Goal: Transaction & Acquisition: Subscribe to service/newsletter

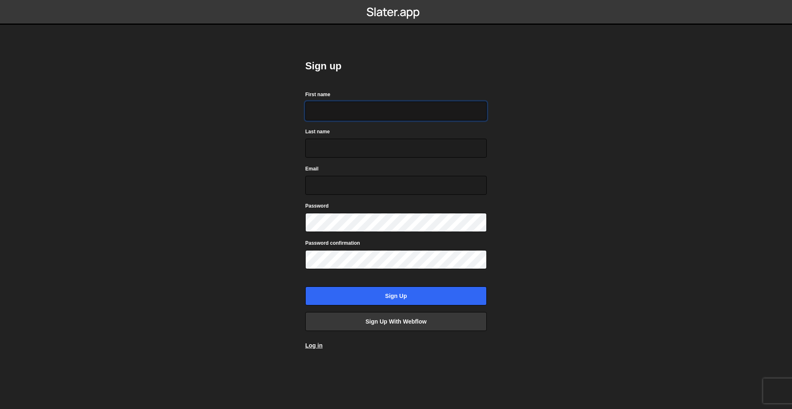
click at [334, 105] on input "First name" at bounding box center [396, 111] width 182 height 19
click at [297, 268] on div "Sign up First name Last name Email Password Password confirmation Sign up Sign …" at bounding box center [396, 204] width 206 height 409
click at [317, 346] on link "Log in" at bounding box center [313, 345] width 17 height 7
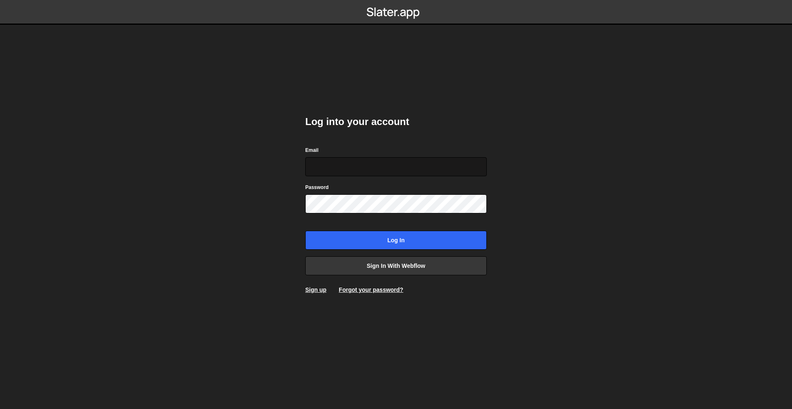
click at [348, 175] on input "Email" at bounding box center [396, 166] width 182 height 19
type input "samuelcardoso555@gmail.com"
click at [305, 231] on input "Log in" at bounding box center [396, 240] width 182 height 19
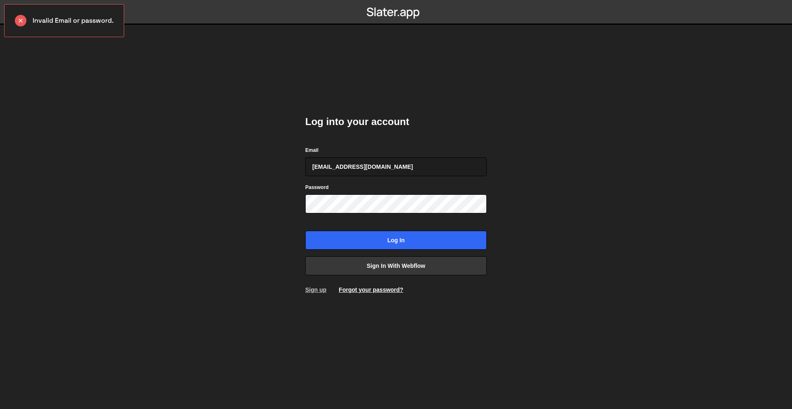
click at [324, 289] on link "Sign up" at bounding box center [315, 289] width 21 height 7
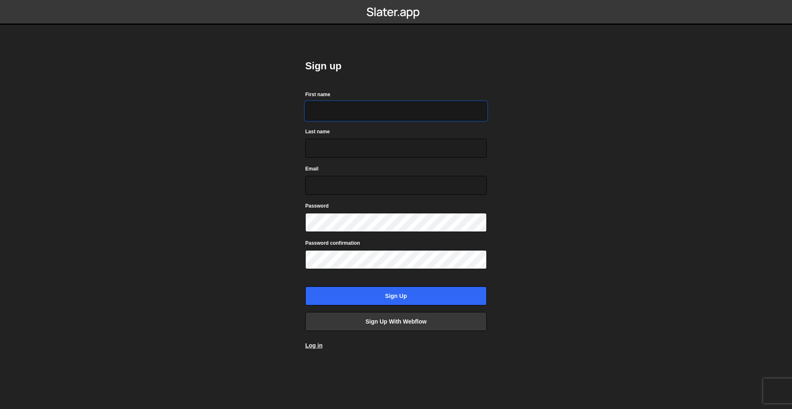
click at [350, 114] on input "First name" at bounding box center [396, 111] width 182 height 19
type input "Samuel"
type input "Cardoso"
click at [353, 182] on input "Email" at bounding box center [396, 185] width 182 height 19
type input "samuelcardoso555@gmail.com"
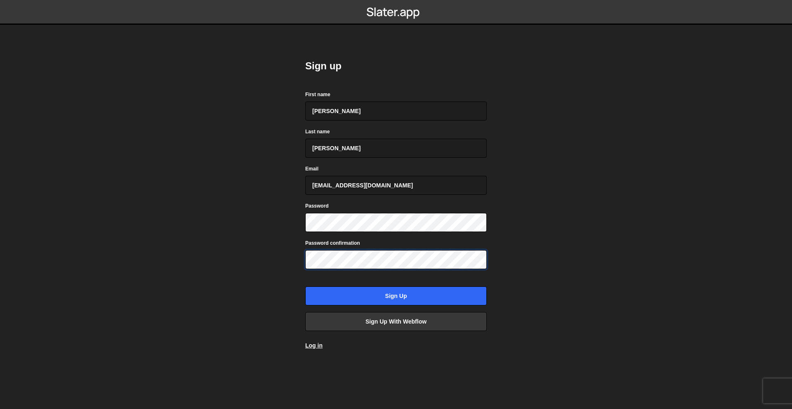
click at [305, 286] on input "Sign up" at bounding box center [396, 295] width 182 height 19
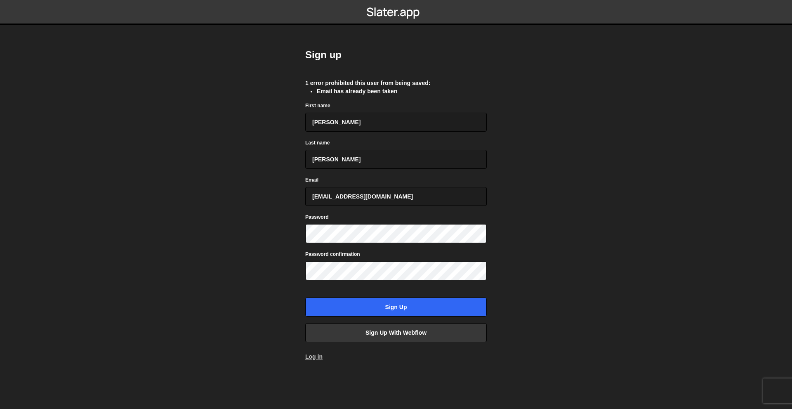
click at [310, 357] on link "Log in" at bounding box center [313, 356] width 17 height 7
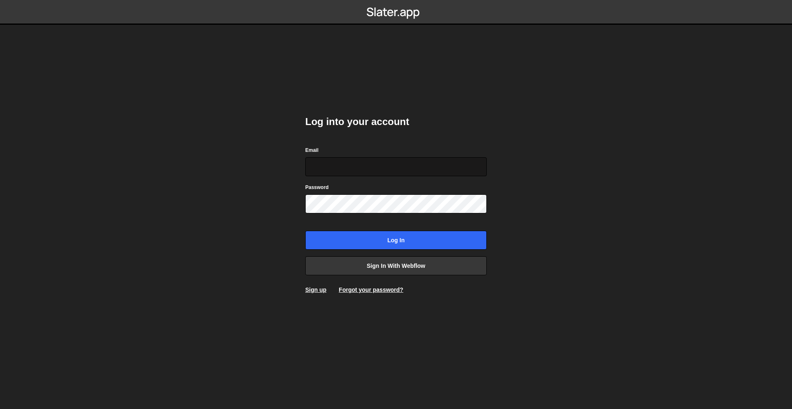
click at [375, 171] on input "Email" at bounding box center [396, 166] width 182 height 19
type input "[EMAIL_ADDRESS][DOMAIN_NAME]"
click at [378, 186] on div "Password" at bounding box center [396, 198] width 182 height 31
click at [369, 214] on form "Email samuelcardoso555@gmail.com Password Log in" at bounding box center [396, 198] width 182 height 104
click at [305, 231] on input "Log in" at bounding box center [396, 240] width 182 height 19
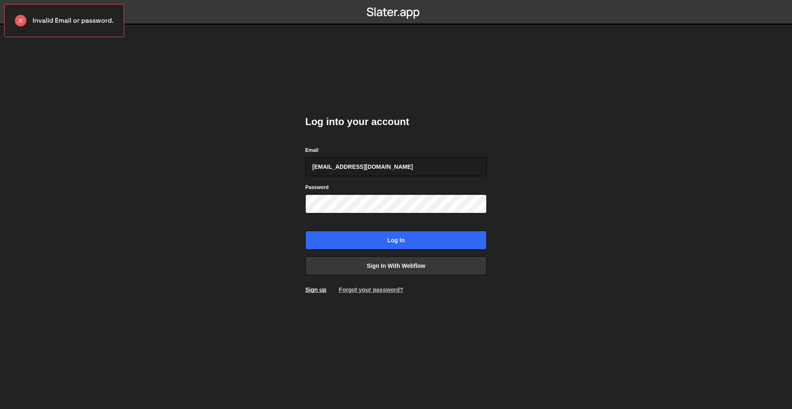
click at [372, 292] on link "Forgot your password?" at bounding box center [371, 289] width 64 height 7
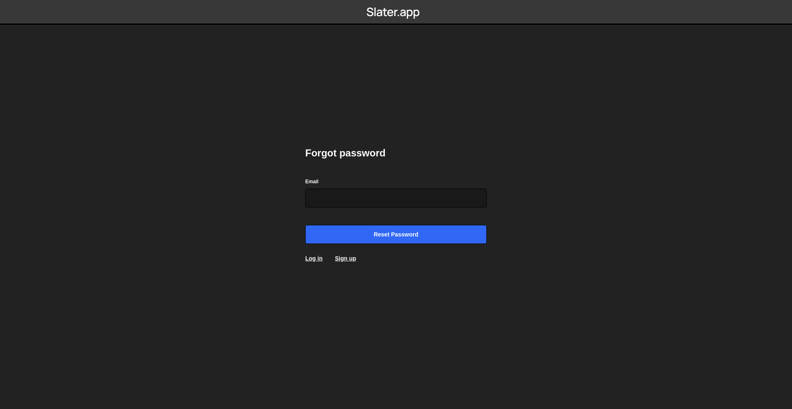
click at [337, 194] on input "Email" at bounding box center [396, 198] width 182 height 19
type input "[EMAIL_ADDRESS][DOMAIN_NAME]"
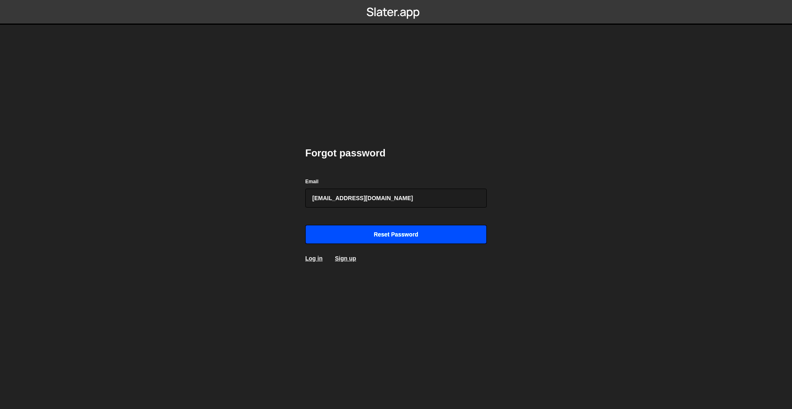
click at [368, 228] on input "Reset password" at bounding box center [396, 234] width 182 height 19
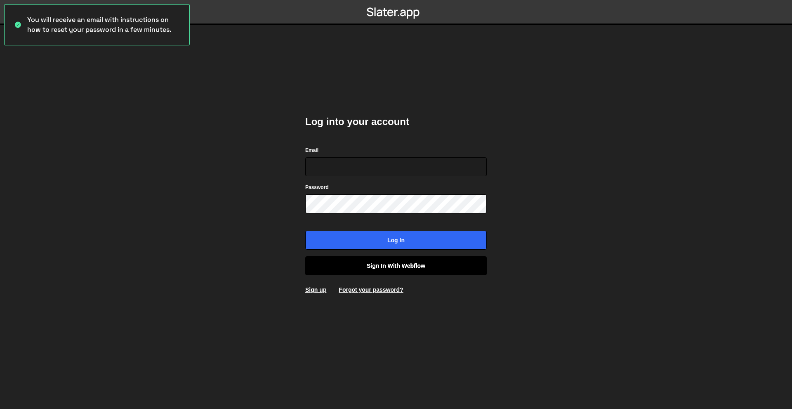
click at [377, 270] on link "Sign in with Webflow" at bounding box center [396, 265] width 182 height 19
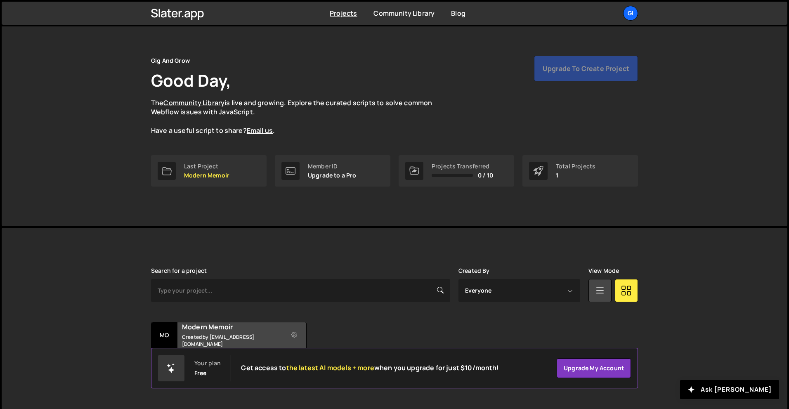
scroll to position [16, 0]
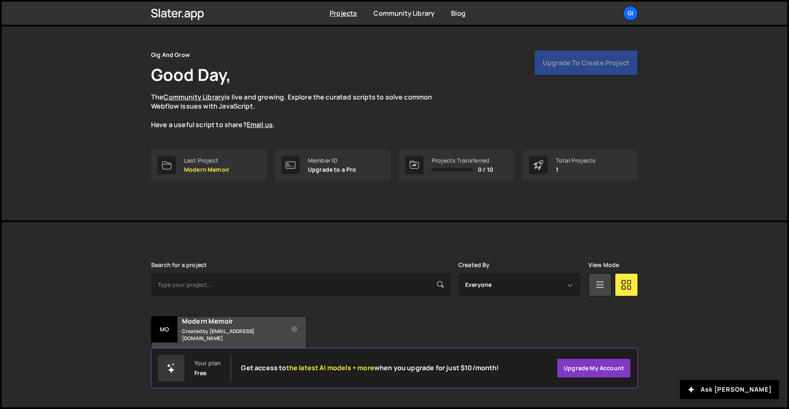
click at [369, 320] on div "Transfer Project Edit Project Delete Project Mo Modern Memoir Created by team@g…" at bounding box center [394, 342] width 487 height 52
click at [488, 167] on span "0 / 10" at bounding box center [485, 169] width 15 height 7
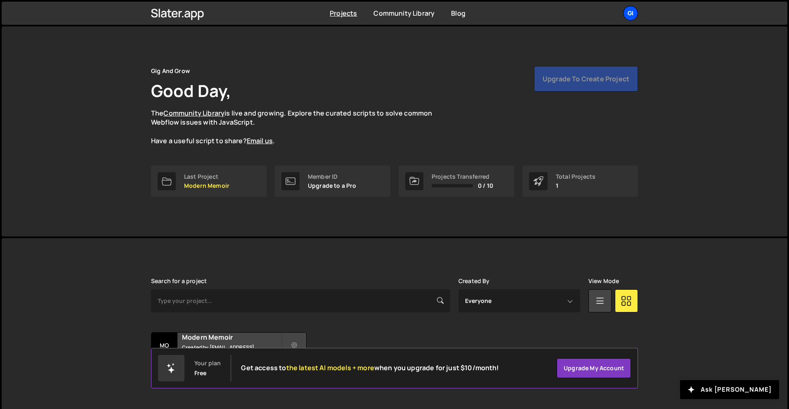
click at [636, 12] on div "Gi" at bounding box center [630, 13] width 15 height 15
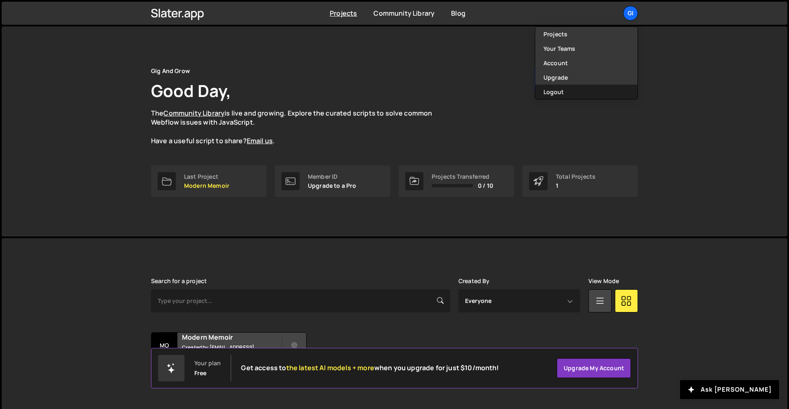
click at [589, 88] on button "Logout" at bounding box center [586, 92] width 102 height 14
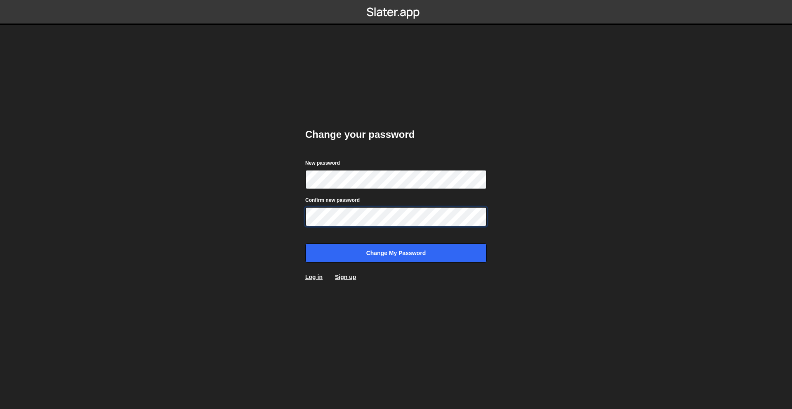
click at [305, 244] on input "Change my password" at bounding box center [396, 253] width 182 height 19
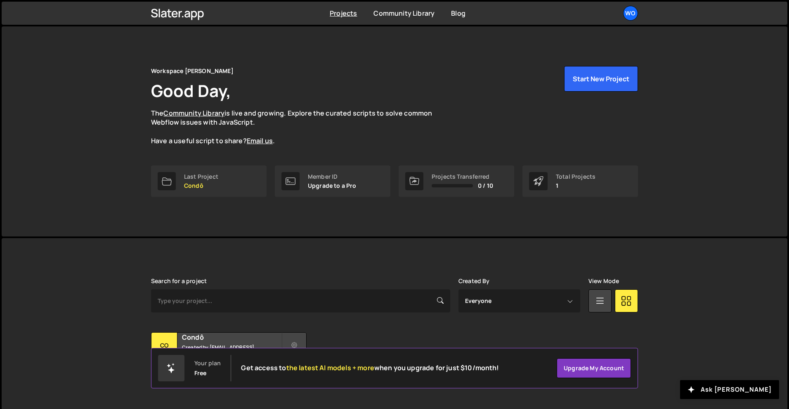
click at [261, 253] on div "[PERSON_NAME] is designed for desktop use. Please use a larger screen to access…" at bounding box center [395, 330] width 512 height 185
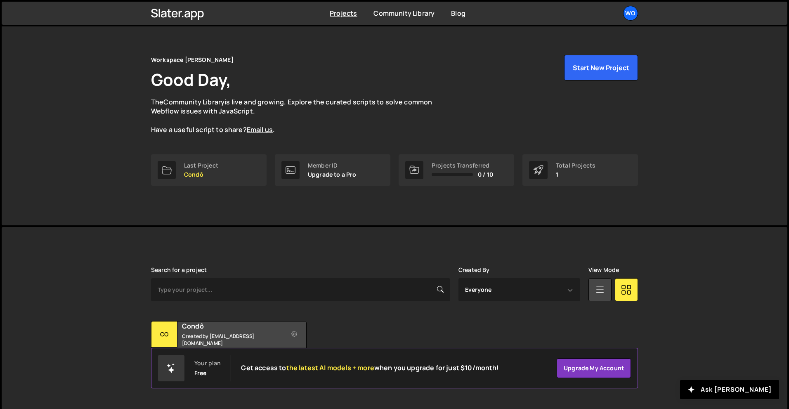
scroll to position [16, 0]
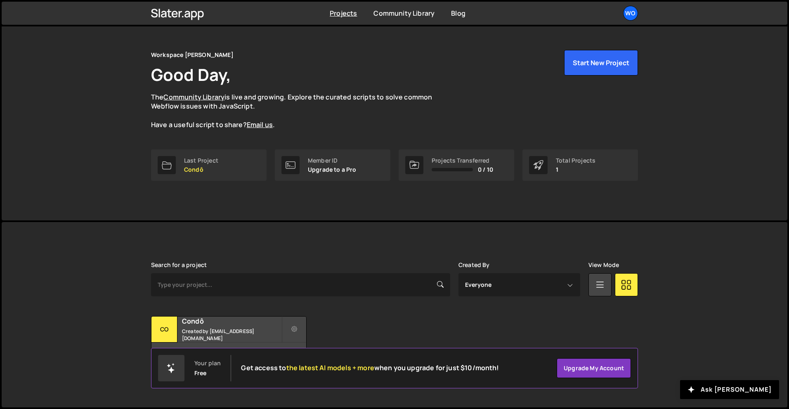
click at [382, 320] on div "Transfer Project Edit Project Delete Project Co Condô Created by [EMAIL_ADDRESS…" at bounding box center [394, 342] width 487 height 52
click at [269, 330] on small "Created by [EMAIL_ADDRESS][DOMAIN_NAME]" at bounding box center [231, 335] width 99 height 14
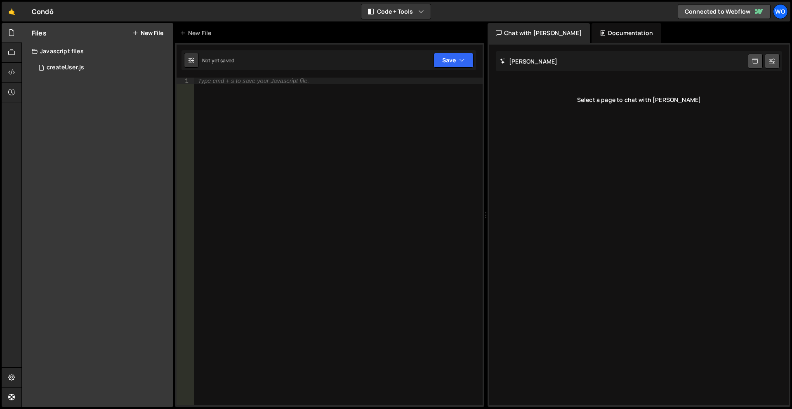
click at [336, 116] on div "Type cmd + s to save your Javascript file." at bounding box center [338, 248] width 289 height 341
click at [598, 38] on div "Documentation" at bounding box center [627, 33] width 70 height 20
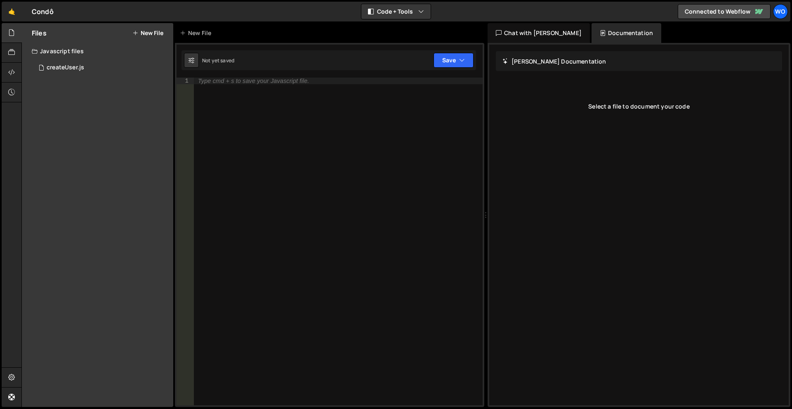
click at [542, 35] on div "Chat with [PERSON_NAME]" at bounding box center [539, 33] width 102 height 20
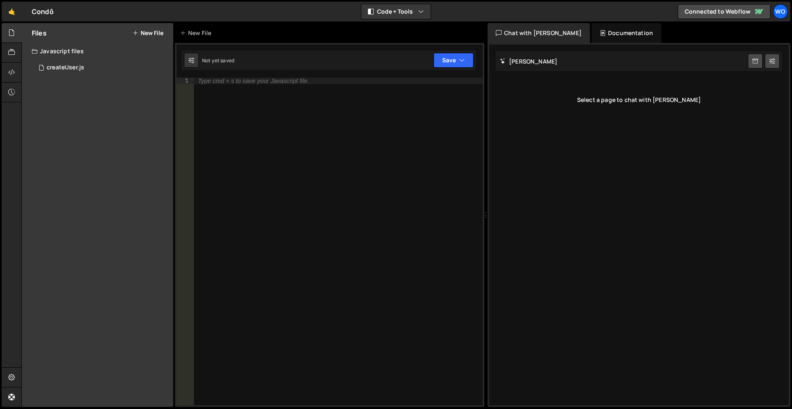
click at [88, 59] on div "Javascript files" at bounding box center [97, 51] width 151 height 17
click at [86, 52] on div "Javascript files" at bounding box center [97, 51] width 151 height 17
click at [86, 63] on div "1 createUser.js 0" at bounding box center [104, 67] width 144 height 17
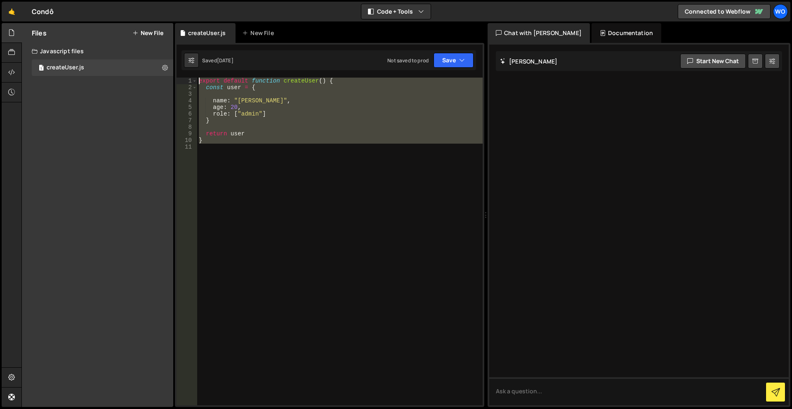
drag, startPoint x: 266, startPoint y: 163, endPoint x: 179, endPoint y: 78, distance: 122.0
click at [179, 78] on div "1 2 3 4 5 6 7 8 9 10 11 export default function createUser ( ) { const user = {…" at bounding box center [330, 242] width 306 height 328
type textarea "export default function createUser() { const user = {"
click at [217, 168] on div "export default function createUser ( ) { const user = { name : "[PERSON_NAME]" …" at bounding box center [340, 242] width 286 height 328
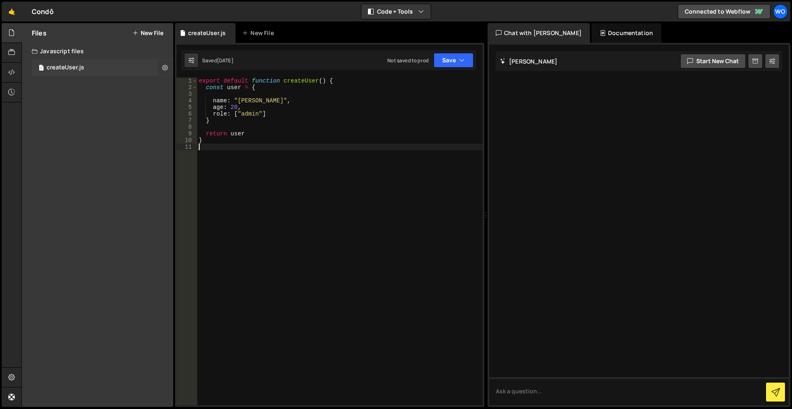
click at [163, 62] on button at bounding box center [165, 67] width 15 height 15
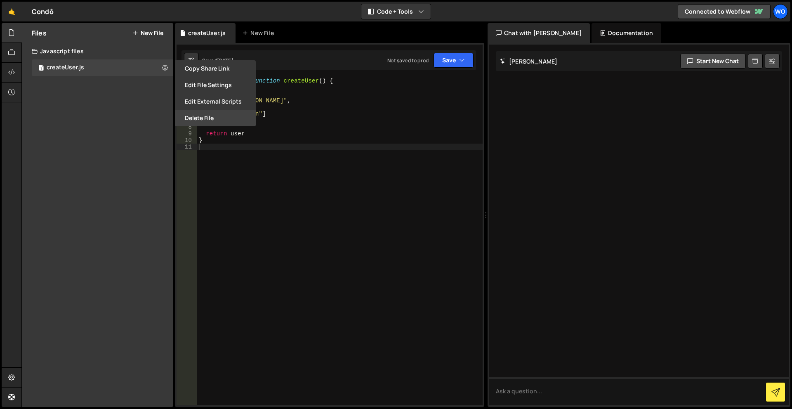
click at [188, 118] on button "Delete File" at bounding box center [215, 118] width 81 height 17
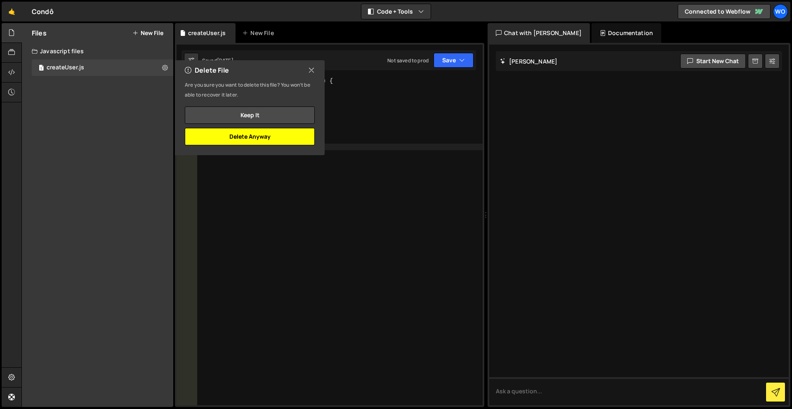
click at [253, 134] on button "Delete Anyway" at bounding box center [250, 136] width 130 height 17
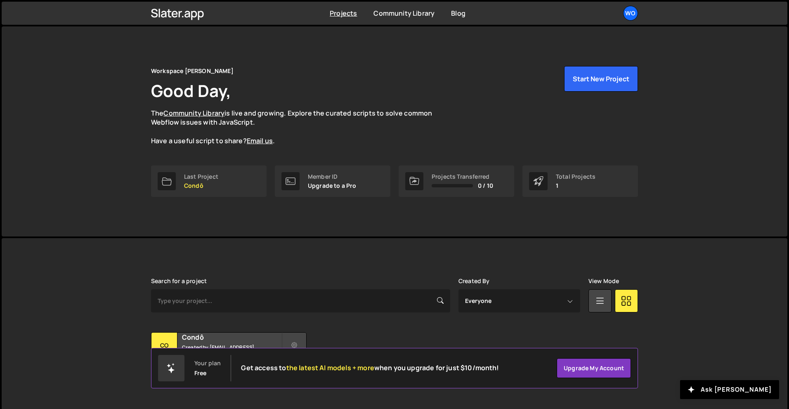
scroll to position [16, 0]
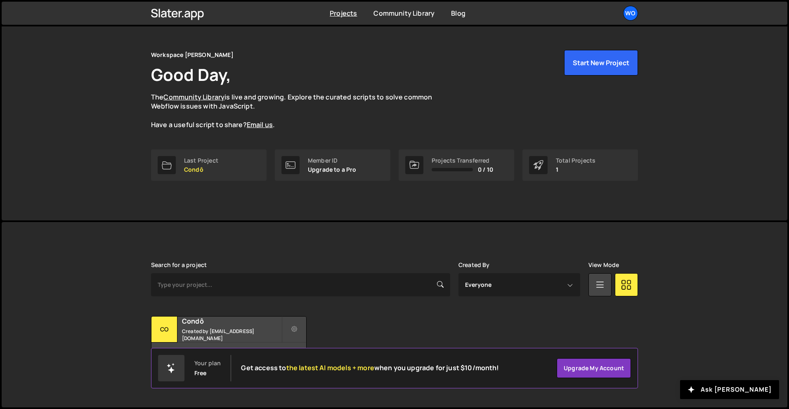
click at [363, 316] on div "Transfer Project Edit Project Delete Project Co Condô Created by [EMAIL_ADDRESS…" at bounding box center [394, 342] width 487 height 52
click at [628, 10] on div "Wo" at bounding box center [630, 13] width 15 height 15
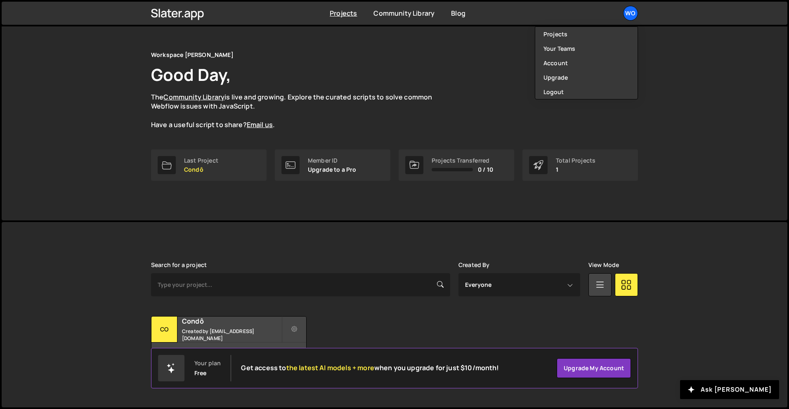
click at [661, 99] on div "Workspace de Samuel Good Day, The Community Library is live and growing. Explor…" at bounding box center [395, 115] width 786 height 210
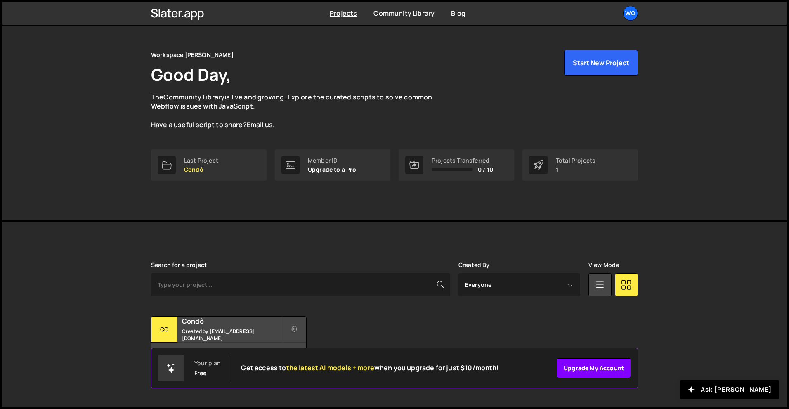
click at [579, 364] on link "Upgrade my account" at bounding box center [594, 368] width 74 height 20
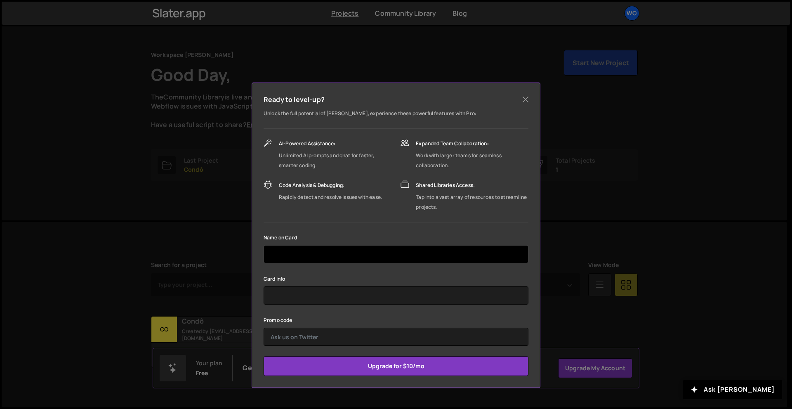
click at [361, 254] on input "text" at bounding box center [396, 254] width 265 height 18
type input "Samuel Cardoso"
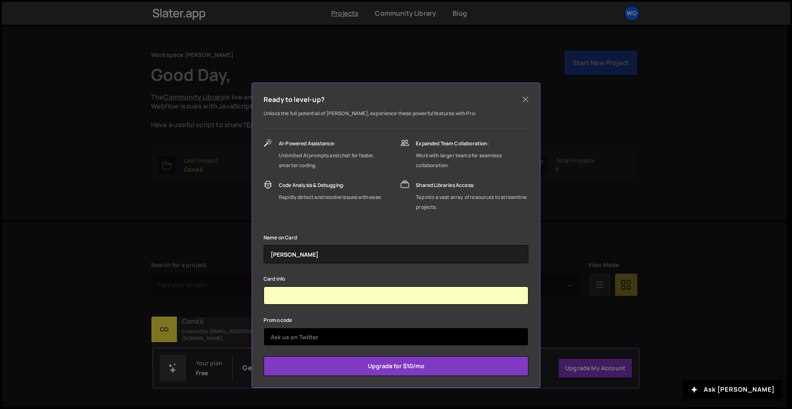
click at [374, 338] on input "text" at bounding box center [396, 337] width 265 height 18
click at [364, 314] on form "Name on Card Samuel Cardoso Card info Promo code Upgrade for $10/mo" at bounding box center [396, 304] width 265 height 144
click at [333, 336] on input "text" at bounding box center [396, 337] width 265 height 18
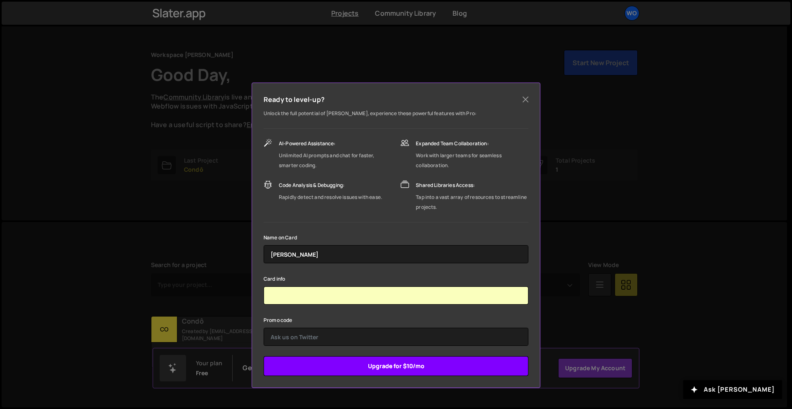
click at [384, 370] on input "Upgrade for $10/mo" at bounding box center [396, 366] width 265 height 20
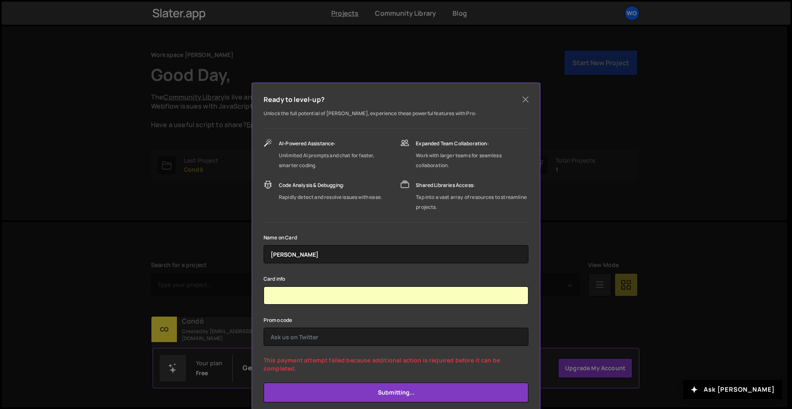
type input "Submit"
click at [374, 336] on input "text" at bounding box center [396, 337] width 265 height 18
click at [354, 352] on form "Name on Card Samuel Cardoso Card info Promo code This payment attempt failed be…" at bounding box center [396, 317] width 265 height 170
click at [345, 349] on form "Name on Card Samuel Cardoso Card info Promo code This payment attempt failed be…" at bounding box center [396, 317] width 265 height 170
click at [382, 337] on input "text" at bounding box center [396, 337] width 265 height 18
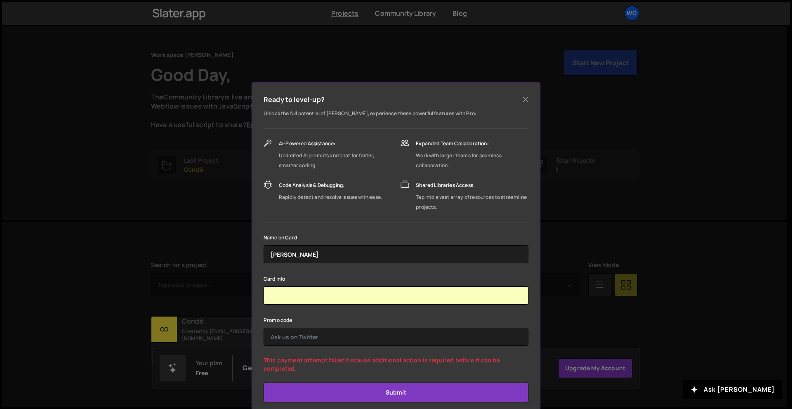
click at [698, 323] on div "Ready to level-up? Unlock the full potential of Slater, experience these powerf…" at bounding box center [396, 204] width 792 height 409
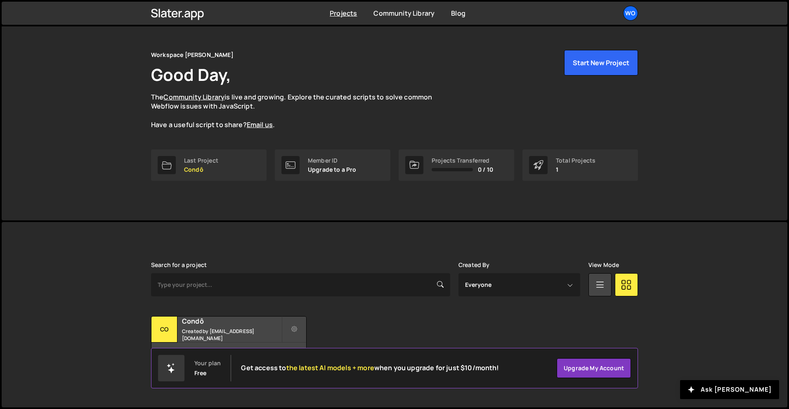
click at [419, 106] on p "The Community Library is live and growing. Explore the curated scripts to solve…" at bounding box center [299, 110] width 297 height 37
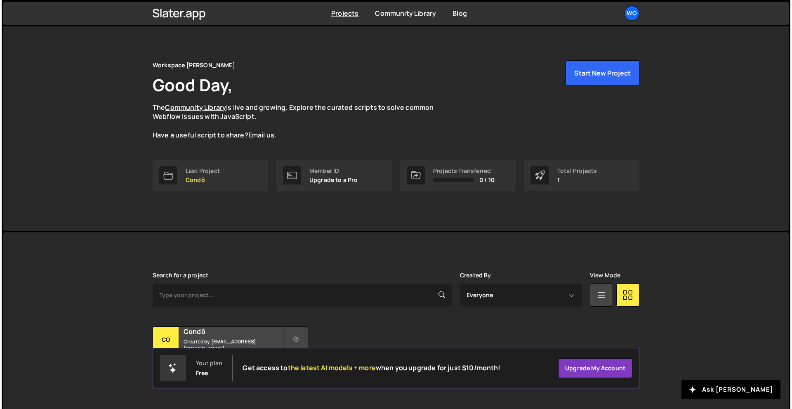
scroll to position [0, 0]
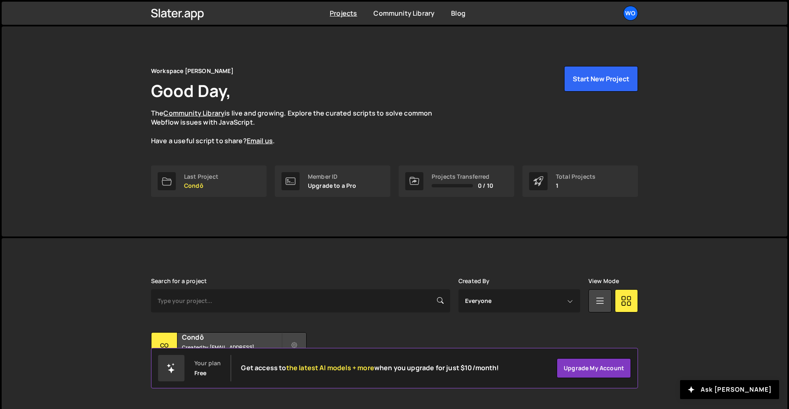
click at [329, 171] on div "Member ID Upgrade to a Pro" at bounding box center [333, 181] width 116 height 31
click at [546, 71] on div "Workspace de Samuel Good Day, The Community Library is live and growing. Explor…" at bounding box center [394, 106] width 487 height 80
click at [654, 137] on div "Workspace de Samuel Good Day, The Community Library is live and growing. Explor…" at bounding box center [395, 131] width 786 height 210
click at [631, 14] on div "Wo" at bounding box center [630, 13] width 15 height 15
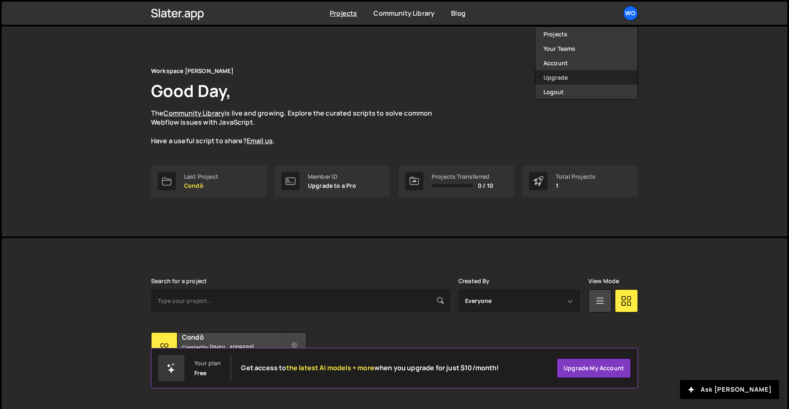
click at [562, 82] on link "Upgrade" at bounding box center [586, 77] width 102 height 14
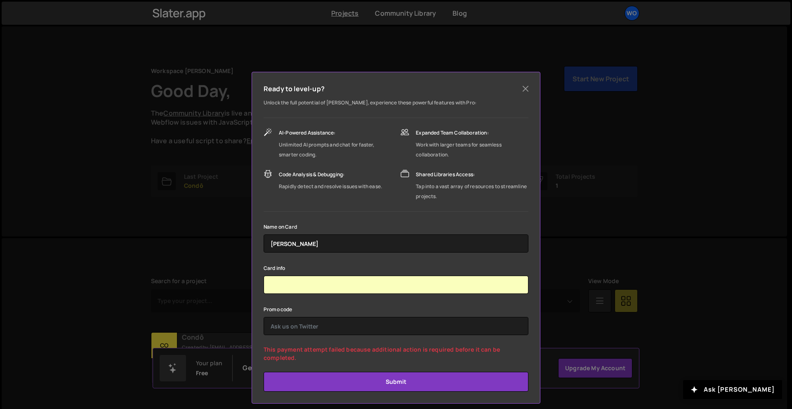
scroll to position [17, 0]
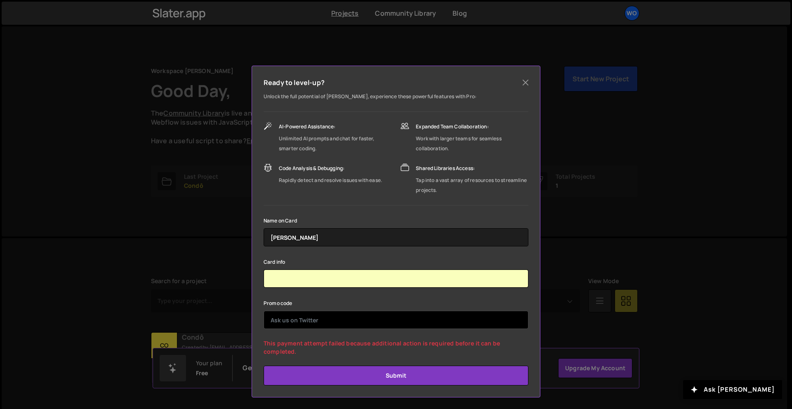
click at [357, 324] on input "text" at bounding box center [396, 320] width 265 height 18
